Goal: Task Accomplishment & Management: Use online tool/utility

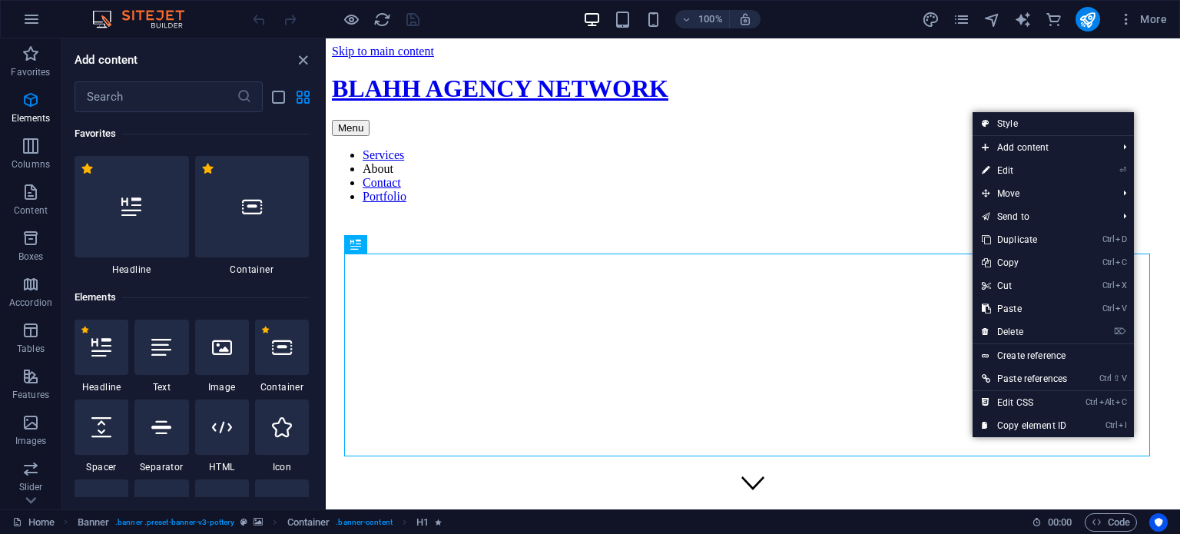
scroll to position [163, 0]
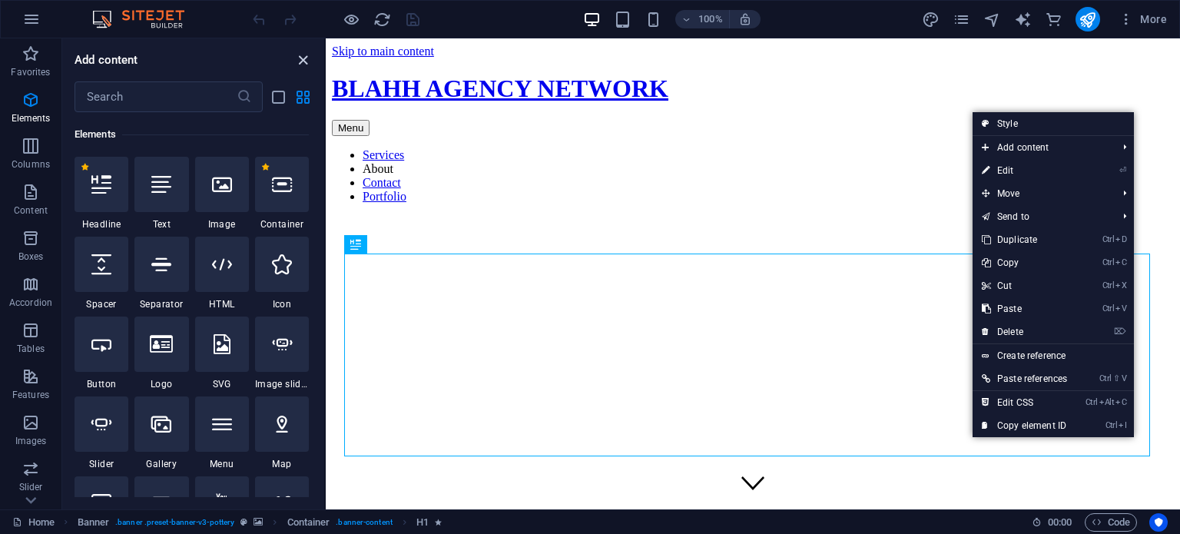
click at [306, 60] on icon "close panel" at bounding box center [303, 60] width 18 height 18
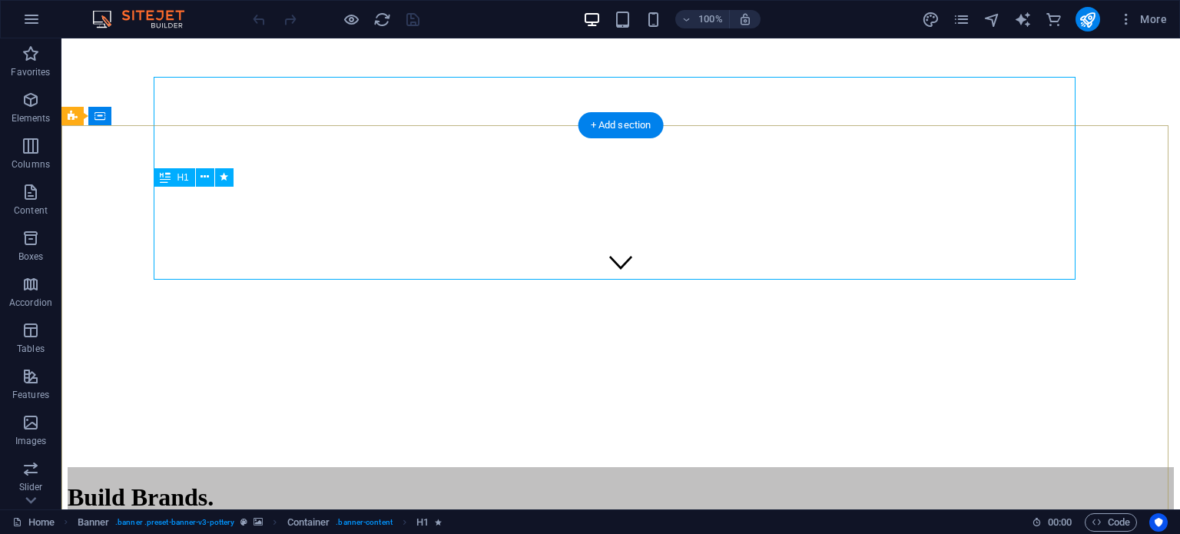
scroll to position [67, 0]
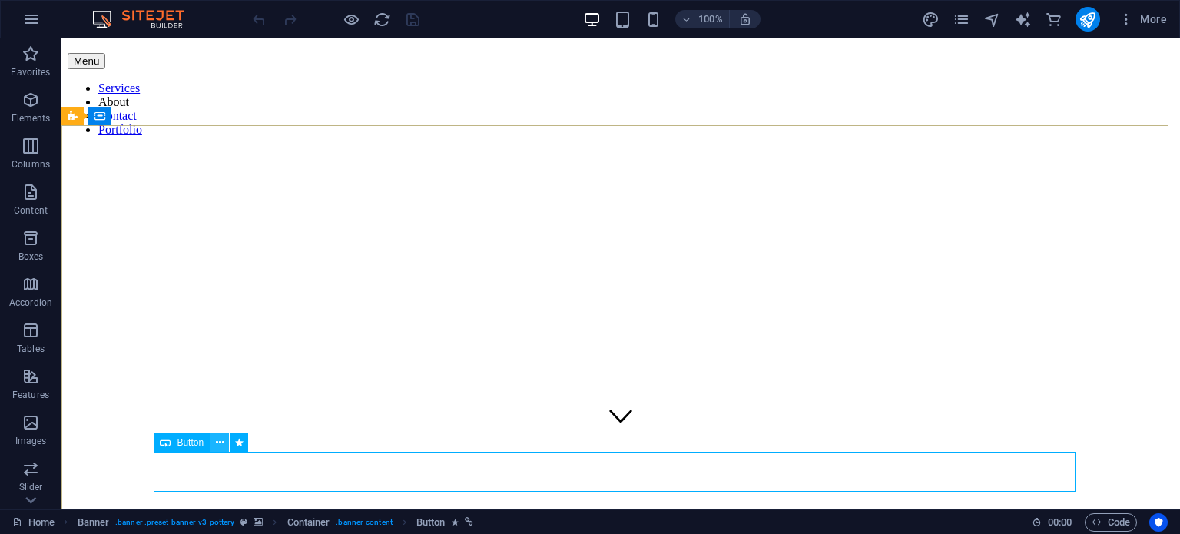
click at [218, 442] on icon at bounding box center [220, 443] width 8 height 16
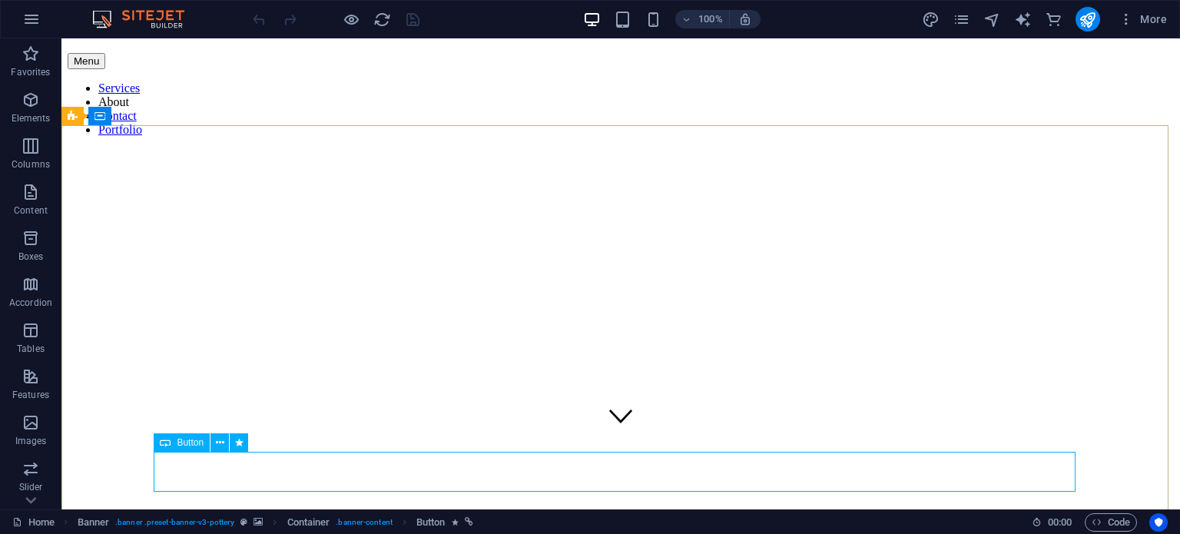
click at [185, 449] on div "Button" at bounding box center [182, 442] width 56 height 18
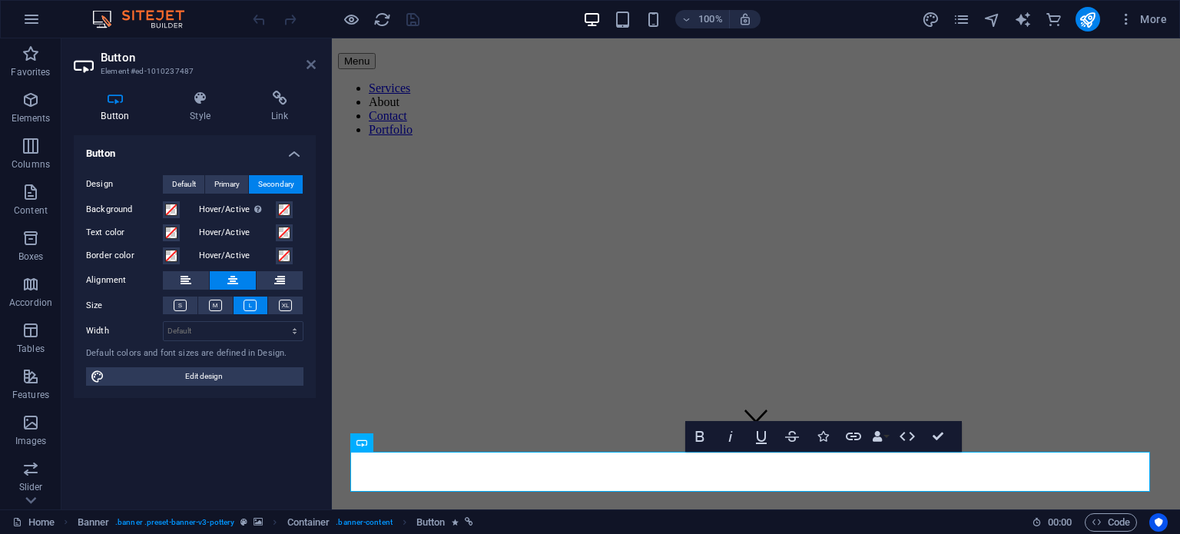
drag, startPoint x: 310, startPoint y: 67, endPoint x: 248, endPoint y: 29, distance: 72.1
click at [310, 67] on icon at bounding box center [311, 64] width 9 height 12
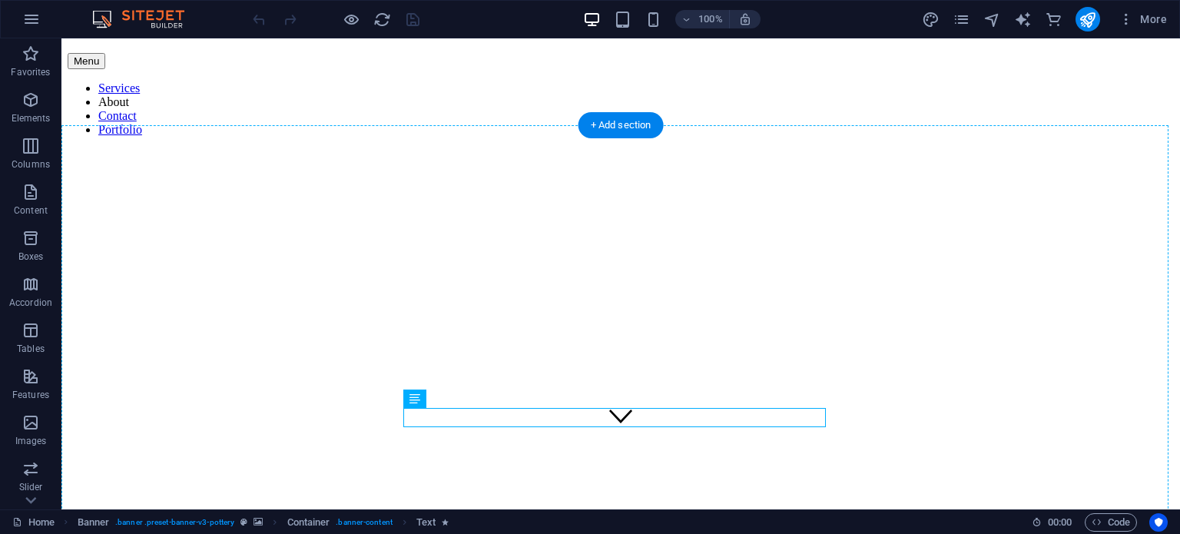
drag, startPoint x: 553, startPoint y: 418, endPoint x: 217, endPoint y: 419, distance: 336.5
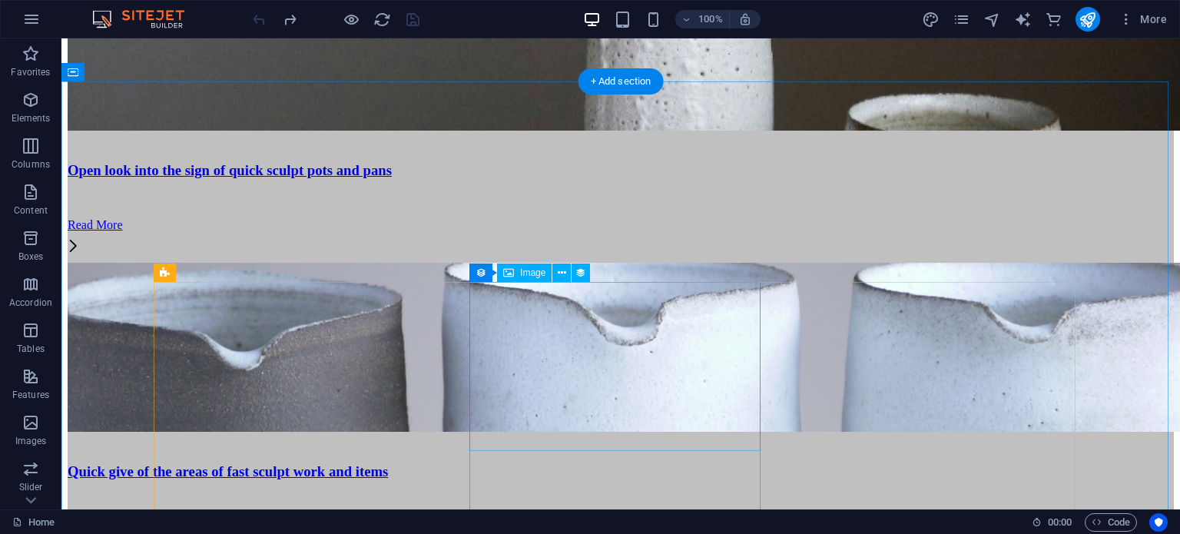
scroll to position [2921, 0]
